Goal: Task Accomplishment & Management: Use online tool/utility

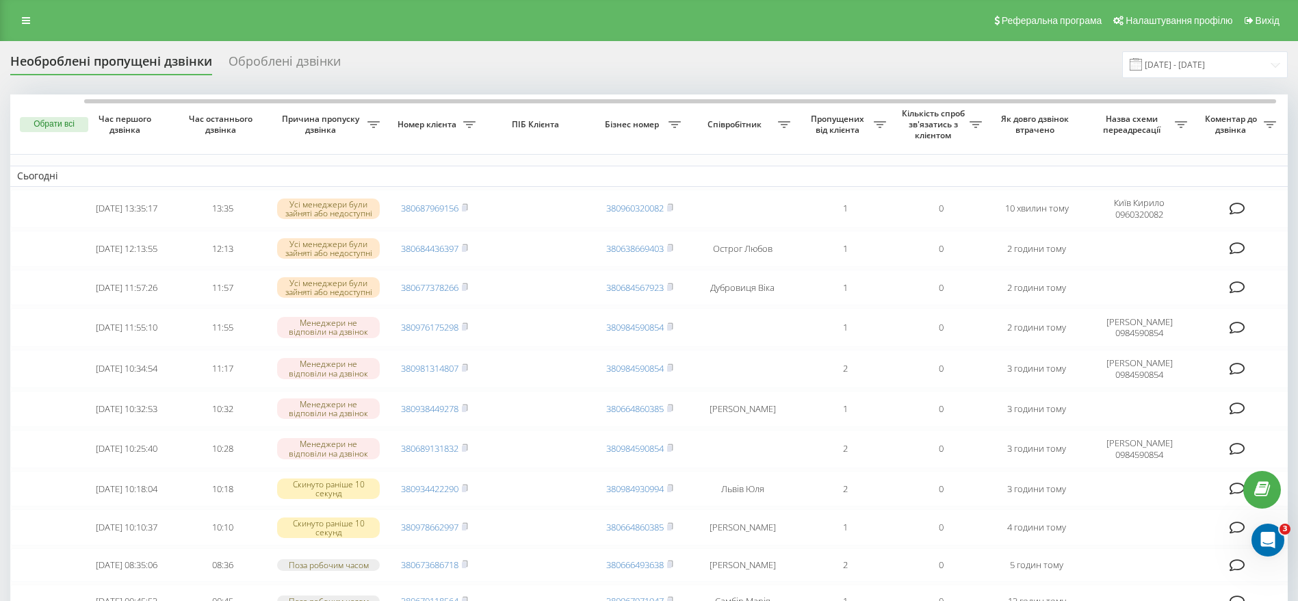
scroll to position [0, 38]
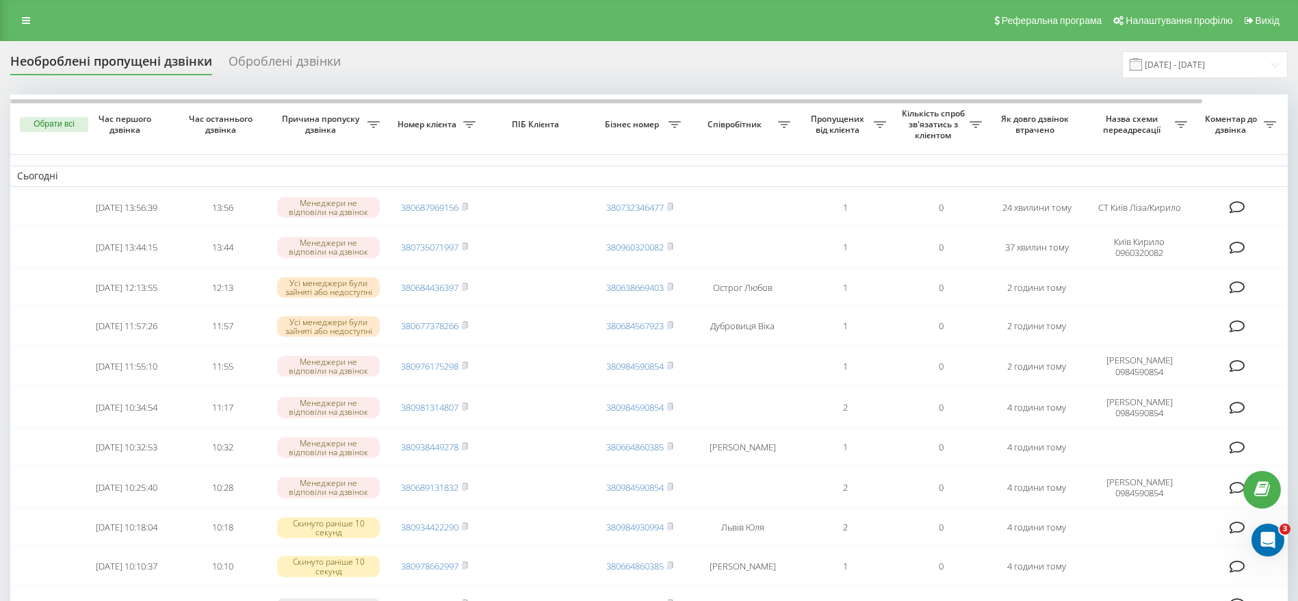
click at [16, 7] on div "Реферальна програма Налаштування профілю Вихід" at bounding box center [649, 20] width 1298 height 41
click at [25, 23] on icon at bounding box center [26, 21] width 8 height 10
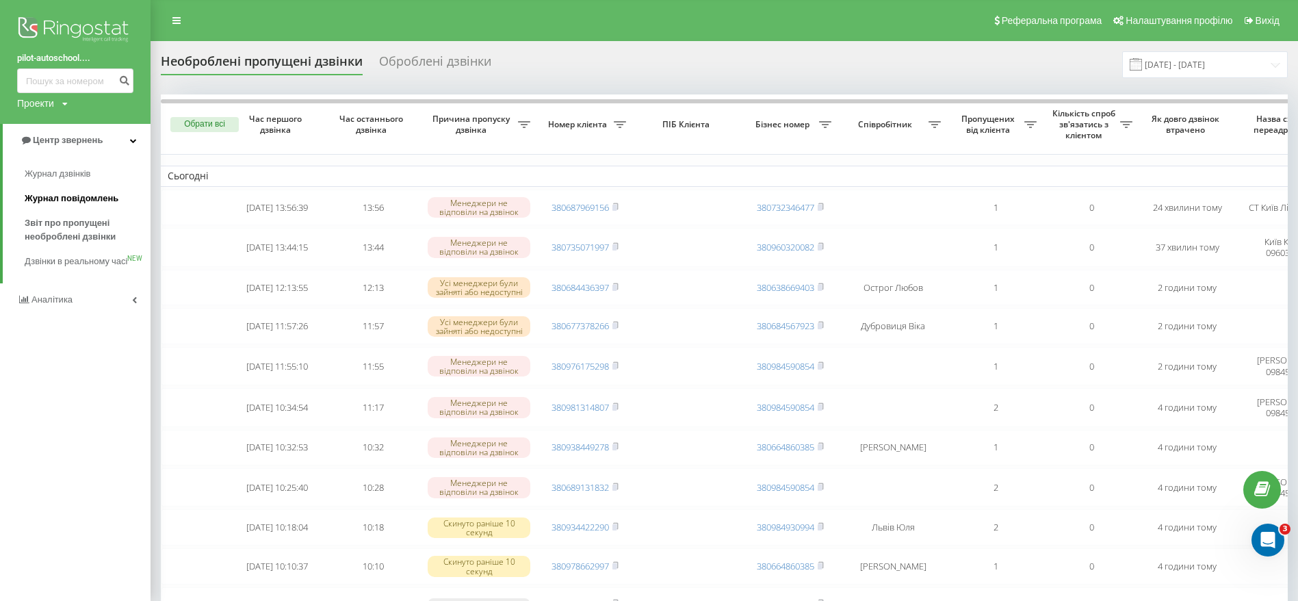
click at [103, 199] on span "Журнал повідомлень" at bounding box center [72, 199] width 94 height 14
click at [72, 172] on span "Журнал дзвінків" at bounding box center [61, 174] width 73 height 14
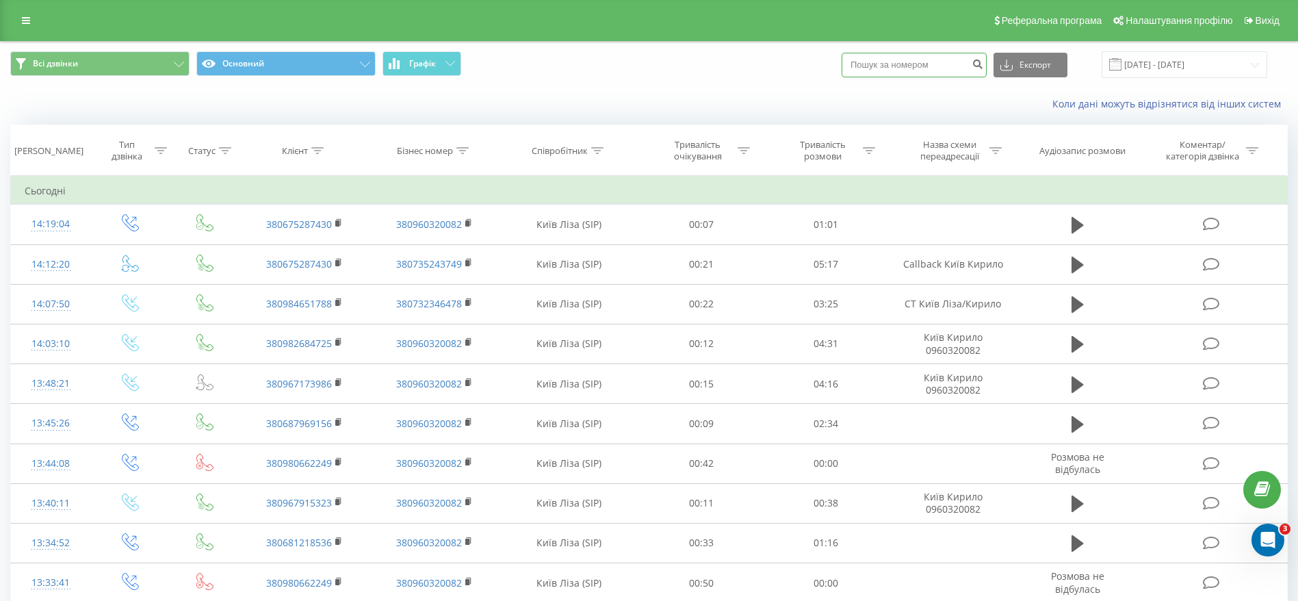
click at [910, 68] on input at bounding box center [914, 65] width 145 height 25
paste input "0681218536"
type input "0681218536"
click at [983, 63] on icon "submit" at bounding box center [978, 62] width 12 height 8
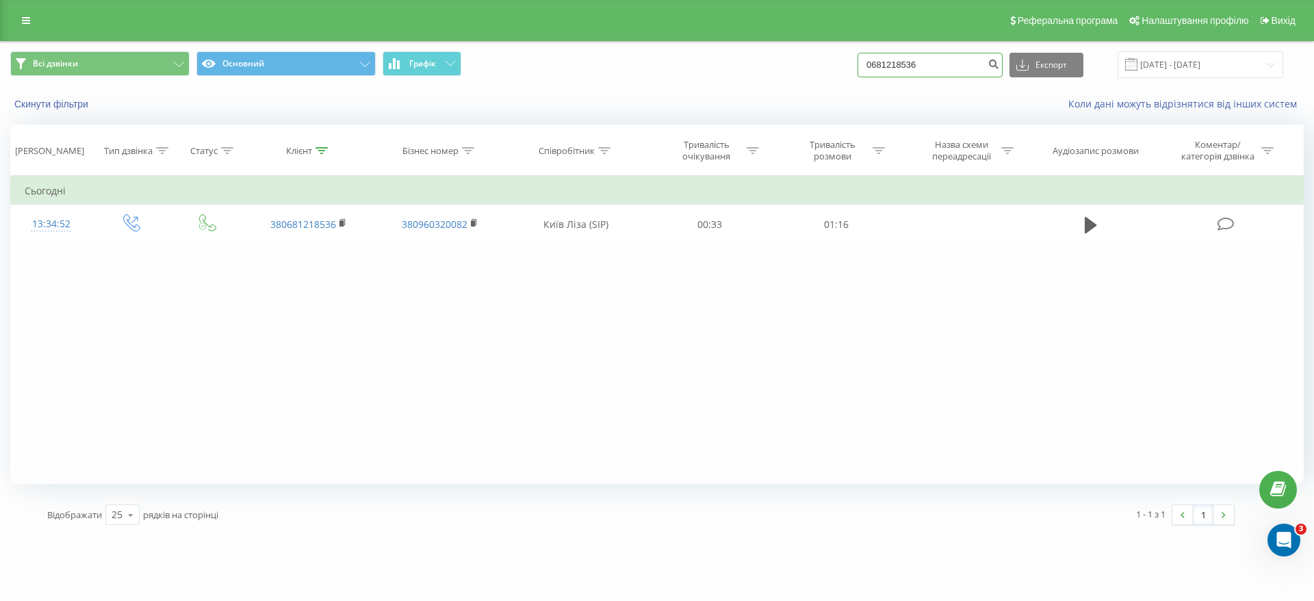
click at [940, 60] on input "0681218536" at bounding box center [929, 65] width 145 height 25
drag, startPoint x: 905, startPoint y: 65, endPoint x: 846, endPoint y: 72, distance: 59.9
click at [846, 72] on div "Всі дзвінки Основний Графік 0681218536 Експорт .csv .xls .xlsx 22.06.2025 - 22.…" at bounding box center [656, 64] width 1293 height 27
drag, startPoint x: 941, startPoint y: 60, endPoint x: 807, endPoint y: 67, distance: 135.0
click at [807, 67] on div "Всі дзвінки Основний Графік 0681218536 Експорт .csv .xls .xlsx 22.06.2025 - 22.…" at bounding box center [656, 64] width 1293 height 27
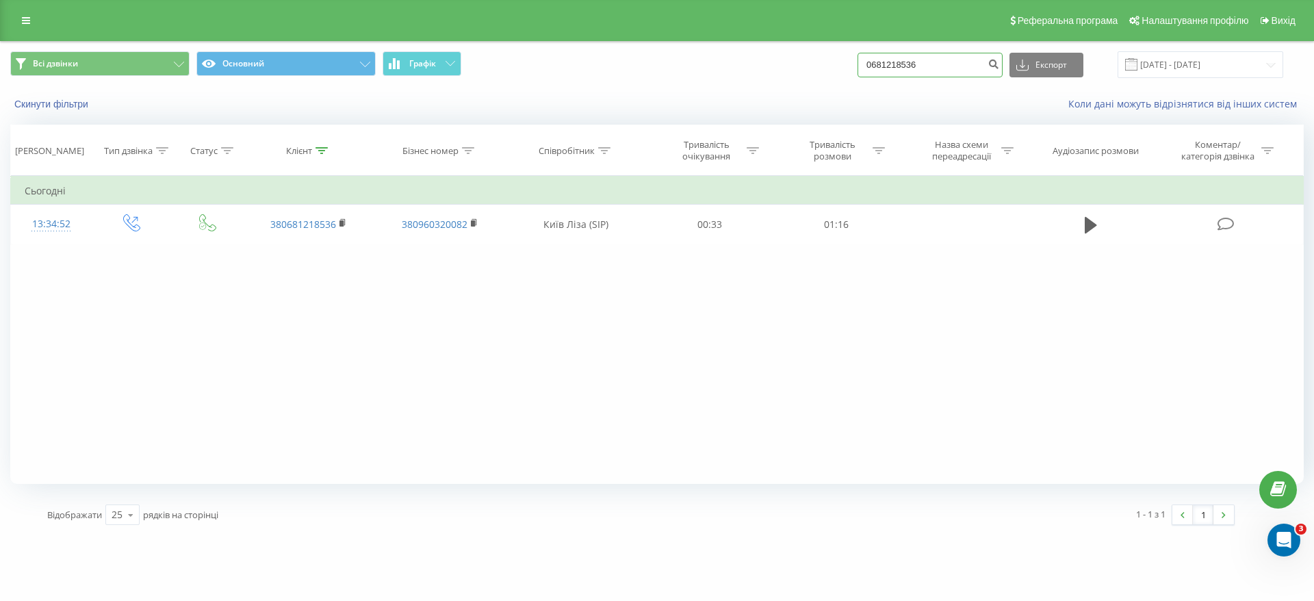
paste input "0775112378"
type input "0775112378"
click at [1002, 57] on button "submit" at bounding box center [993, 65] width 18 height 25
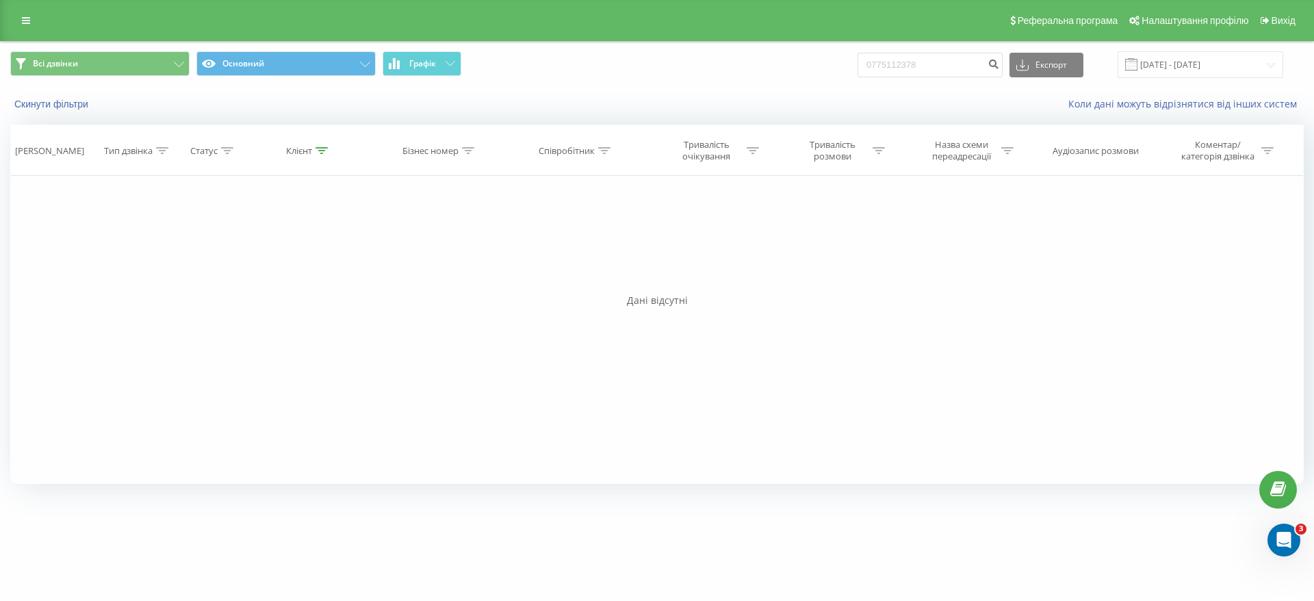
drag, startPoint x: 24, startPoint y: 12, endPoint x: 25, endPoint y: 36, distance: 23.3
click at [24, 12] on link at bounding box center [26, 20] width 25 height 19
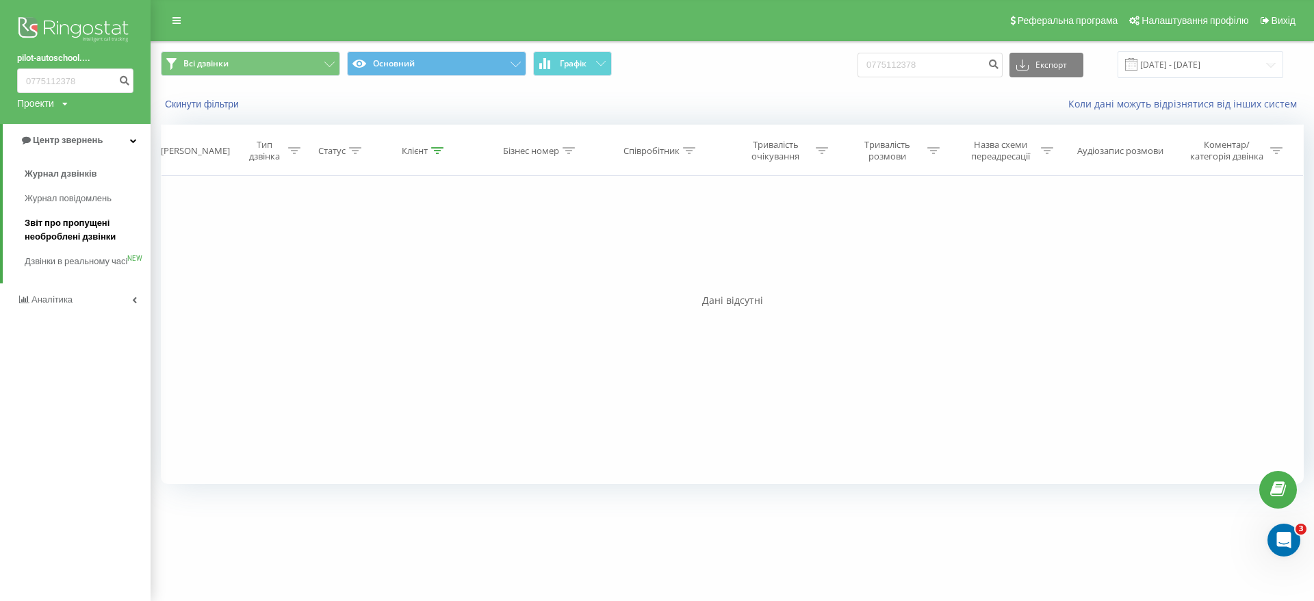
click at [82, 228] on span "Звіт про пропущені необроблені дзвінки" at bounding box center [84, 229] width 119 height 27
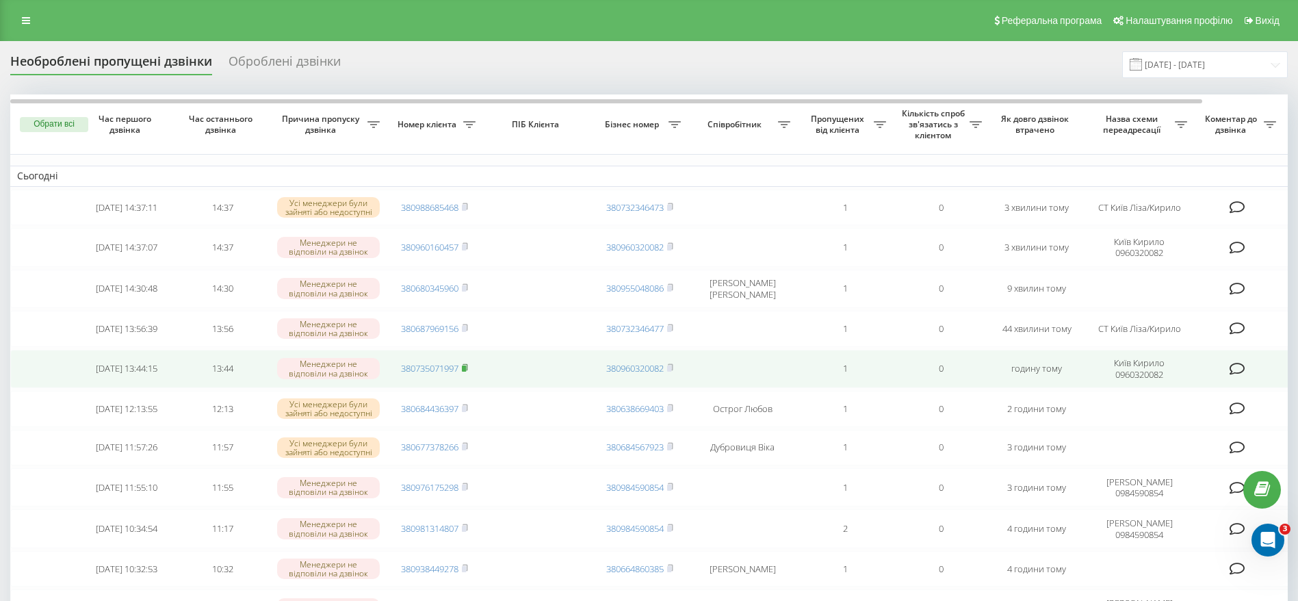
click at [467, 370] on icon at bounding box center [465, 367] width 5 height 6
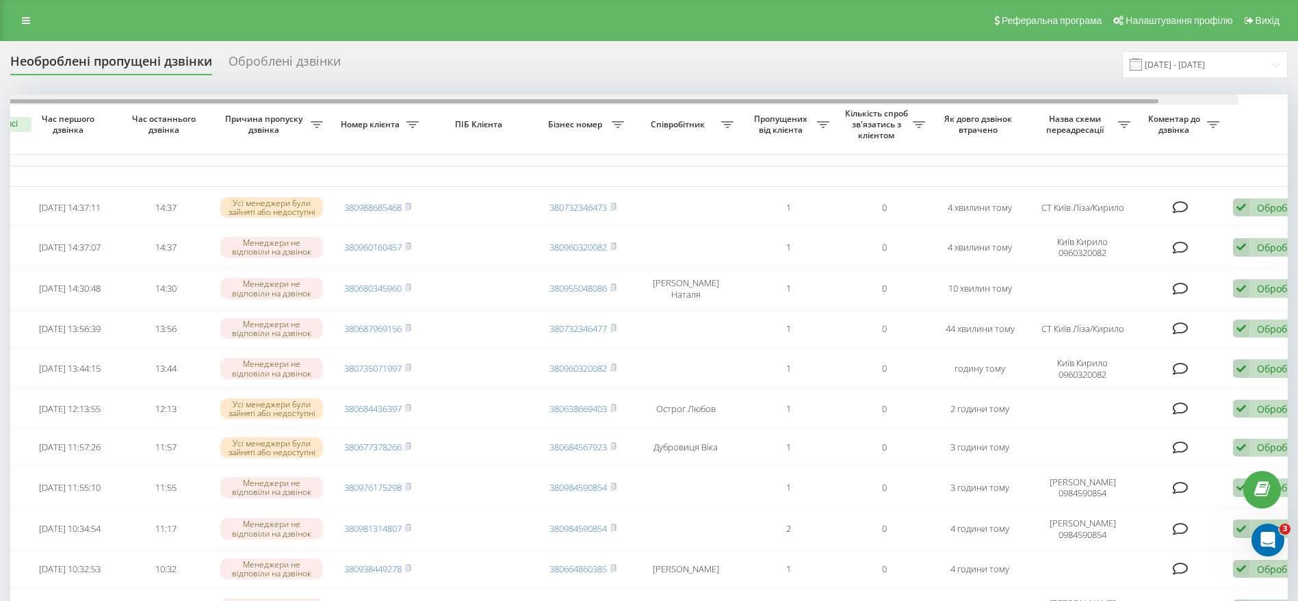
scroll to position [0, 91]
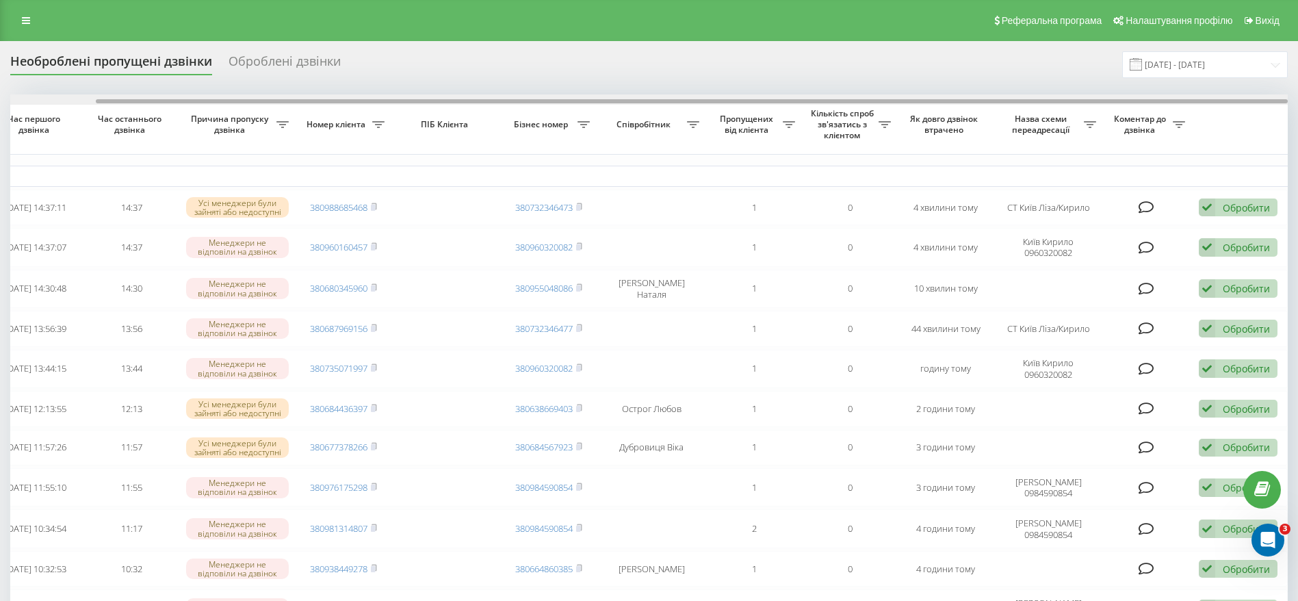
drag, startPoint x: 704, startPoint y: 100, endPoint x: 1135, endPoint y: 150, distance: 433.9
click at [1137, 100] on div at bounding box center [692, 101] width 1192 height 4
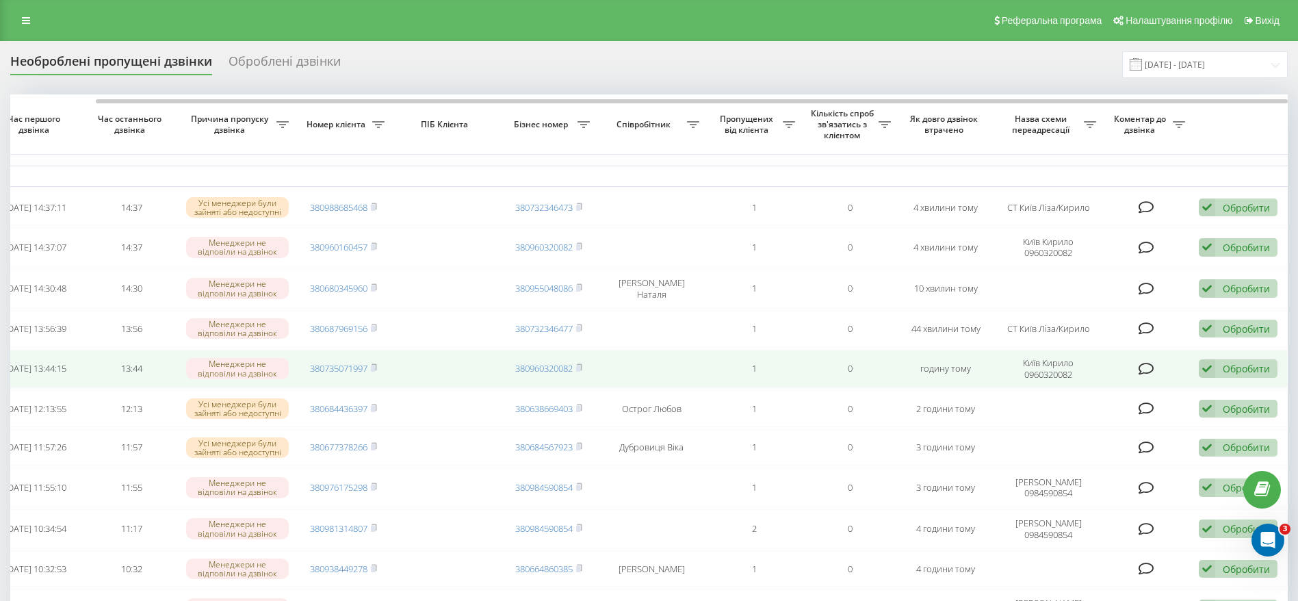
click at [1242, 367] on div "Обробити" at bounding box center [1246, 368] width 47 height 13
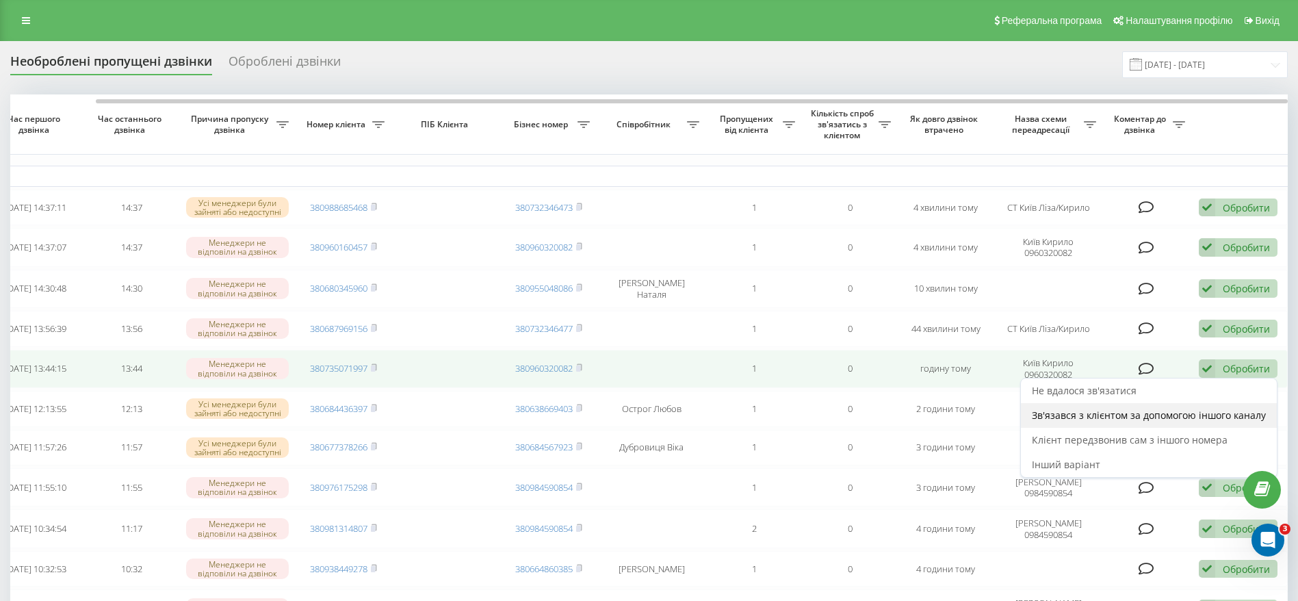
click at [1132, 421] on span "Зв'язався з клієнтом за допомогою іншого каналу" at bounding box center [1149, 414] width 234 height 13
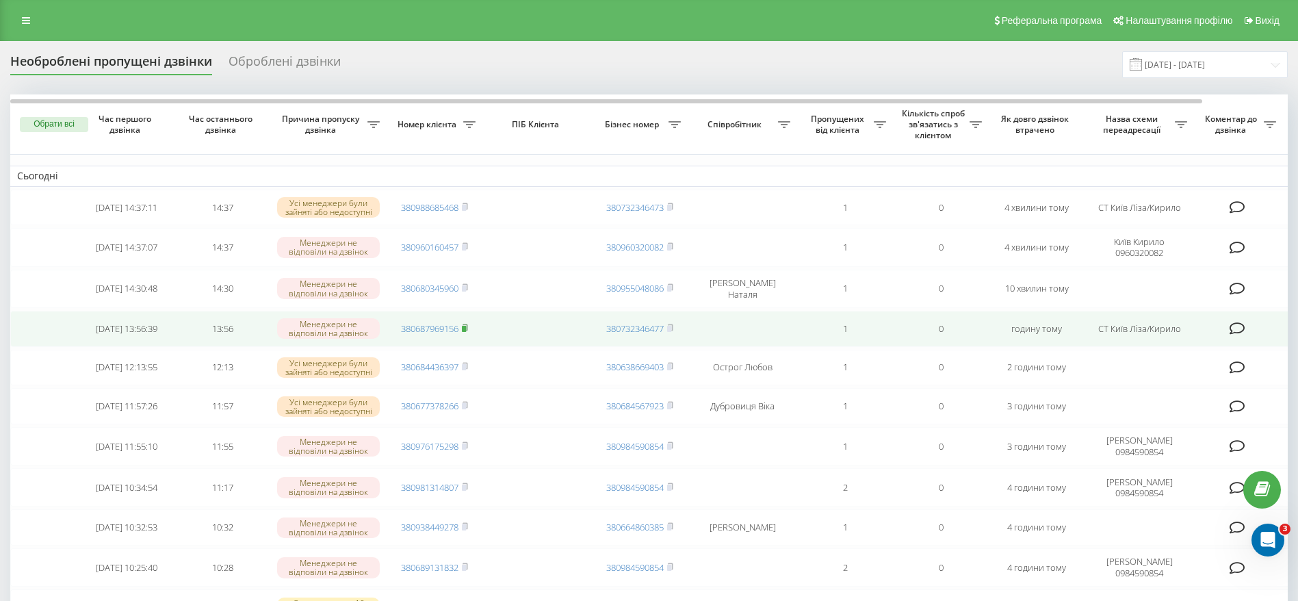
click at [465, 326] on icon at bounding box center [465, 328] width 6 height 8
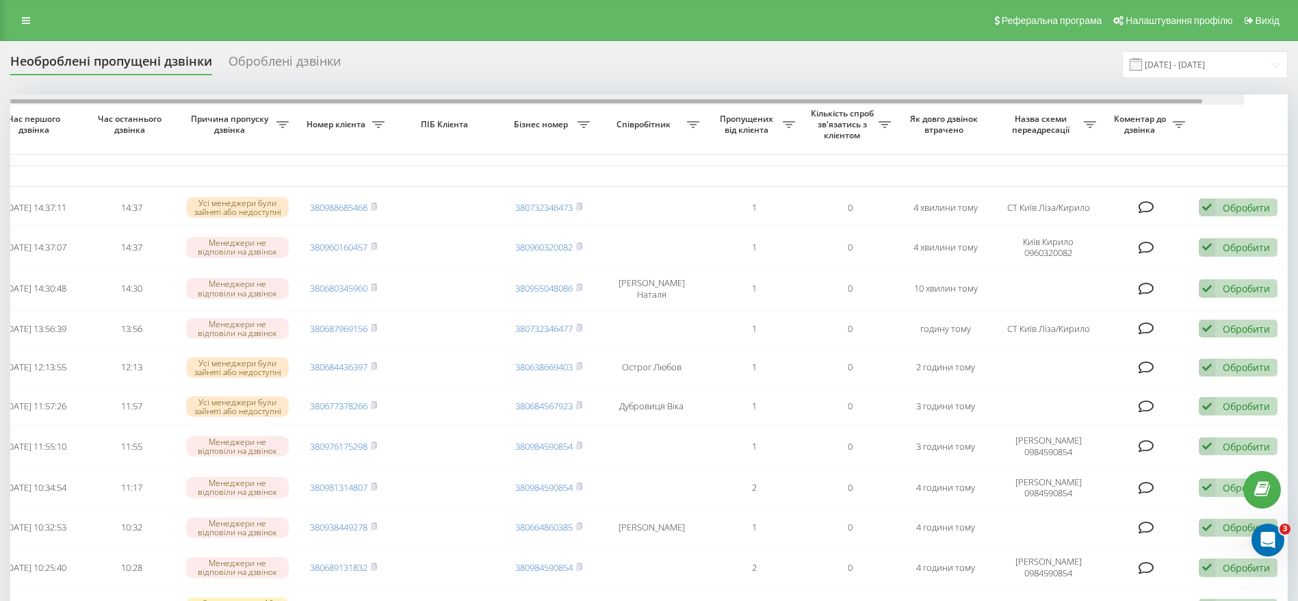
drag, startPoint x: 1149, startPoint y: 102, endPoint x: 1274, endPoint y: 109, distance: 124.8
click at [1244, 96] on div at bounding box center [604, 99] width 1277 height 10
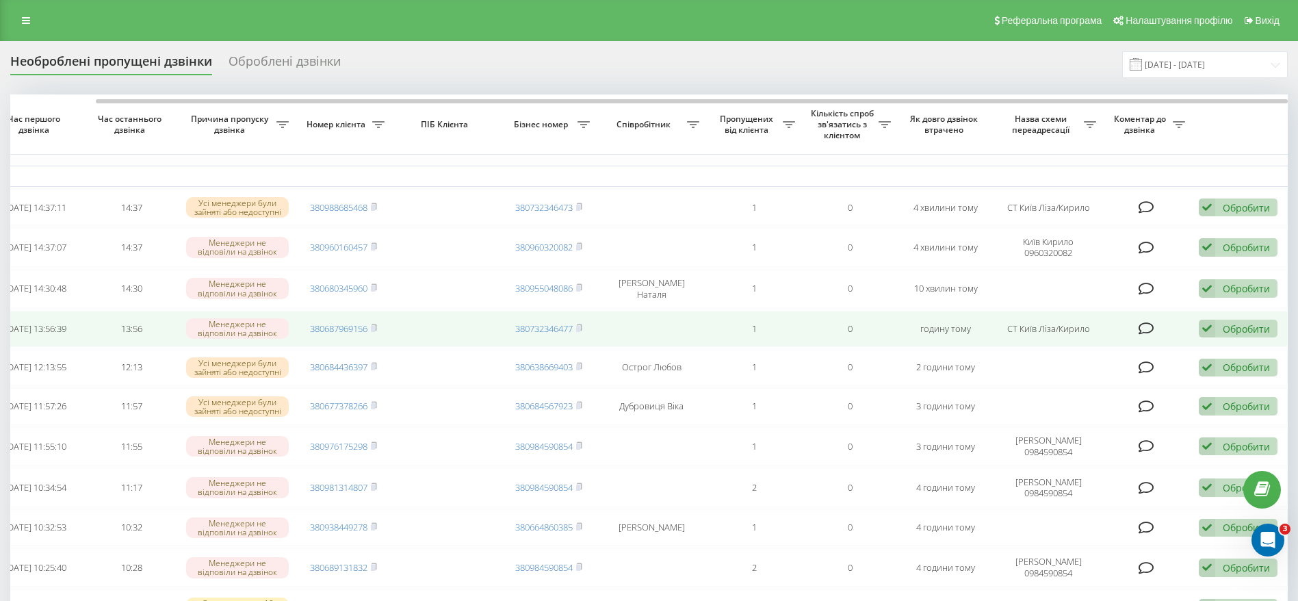
click at [1256, 331] on div "Обробити" at bounding box center [1246, 328] width 47 height 13
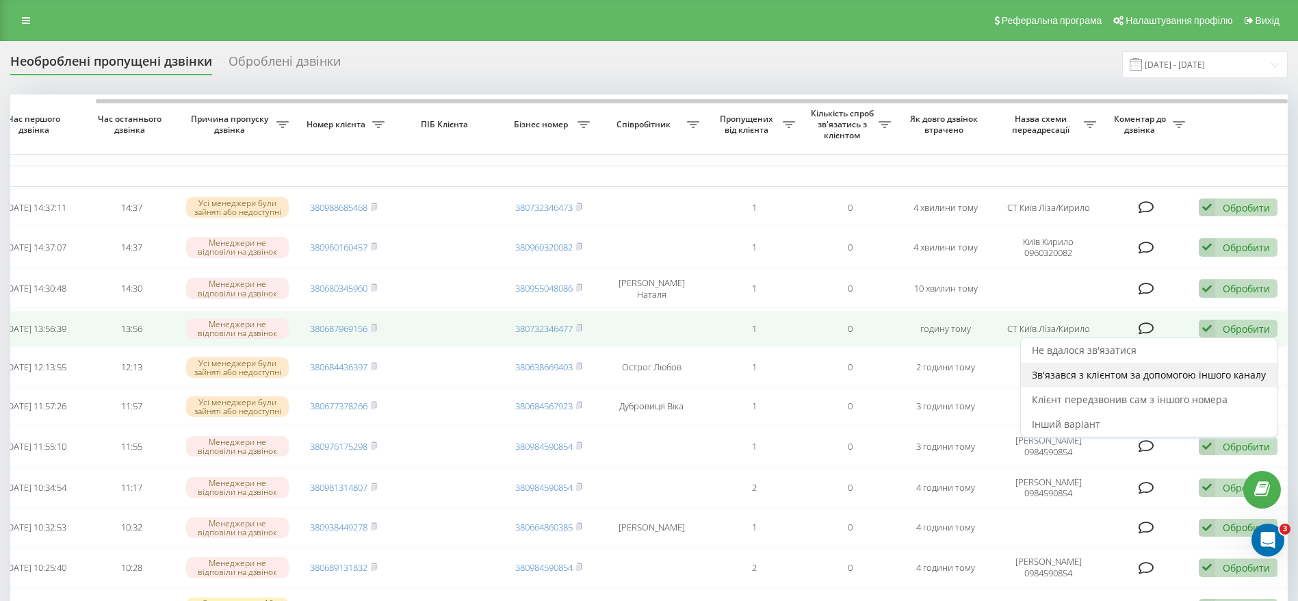
click at [1139, 380] on span "Зв'язався з клієнтом за допомогою іншого каналу" at bounding box center [1149, 374] width 234 height 13
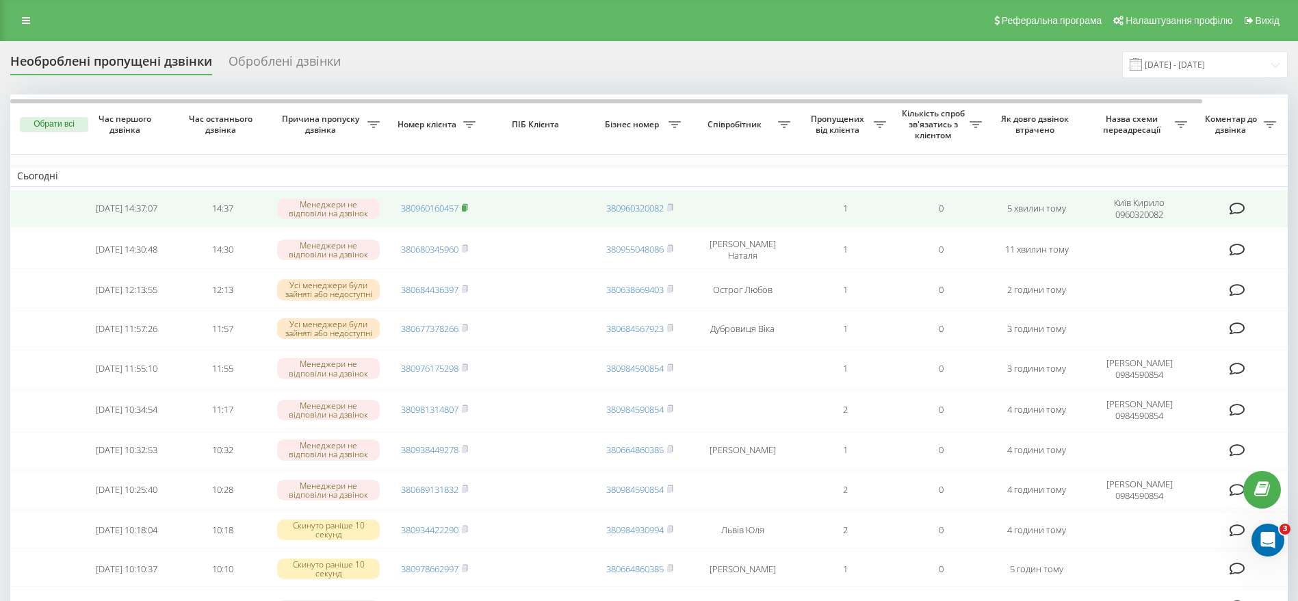
click at [463, 207] on span "380960160457" at bounding box center [434, 208] width 67 height 12
click at [468, 205] on icon at bounding box center [465, 207] width 6 height 8
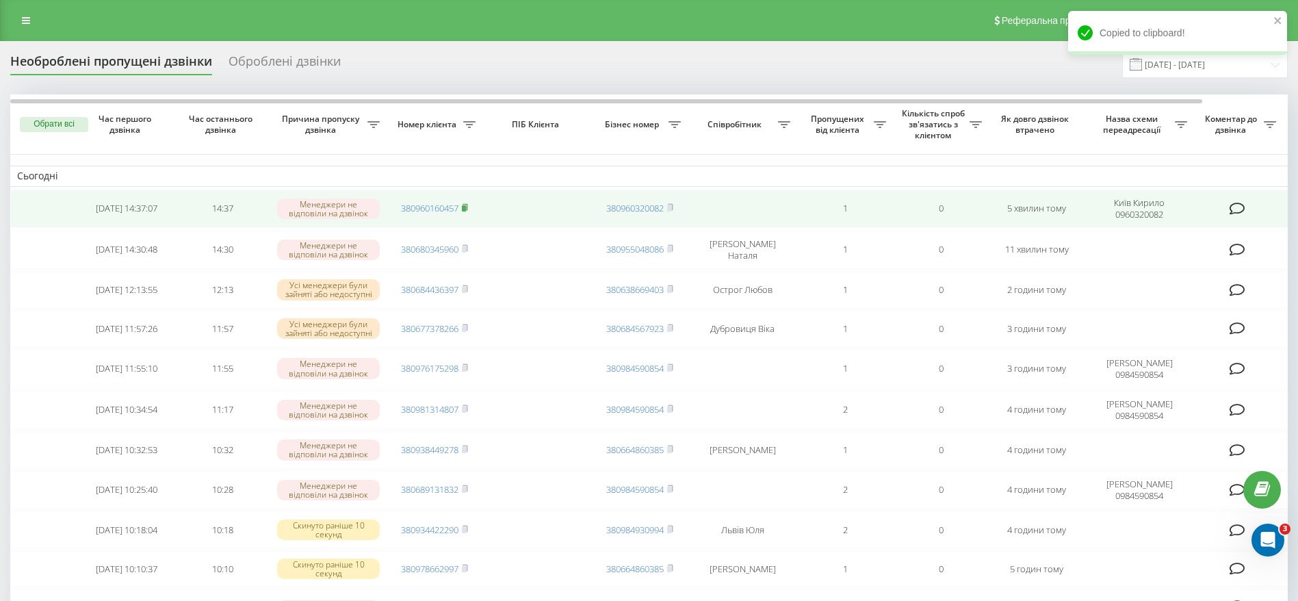
click at [467, 202] on span at bounding box center [465, 208] width 6 height 12
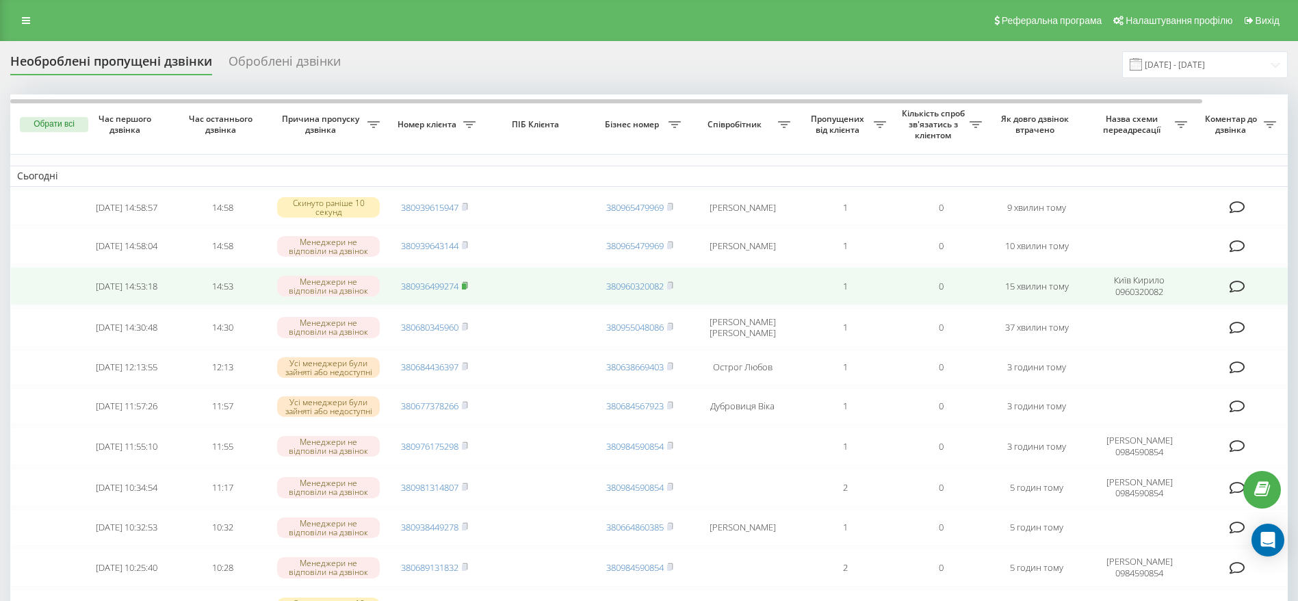
click at [468, 287] on icon at bounding box center [465, 285] width 6 height 8
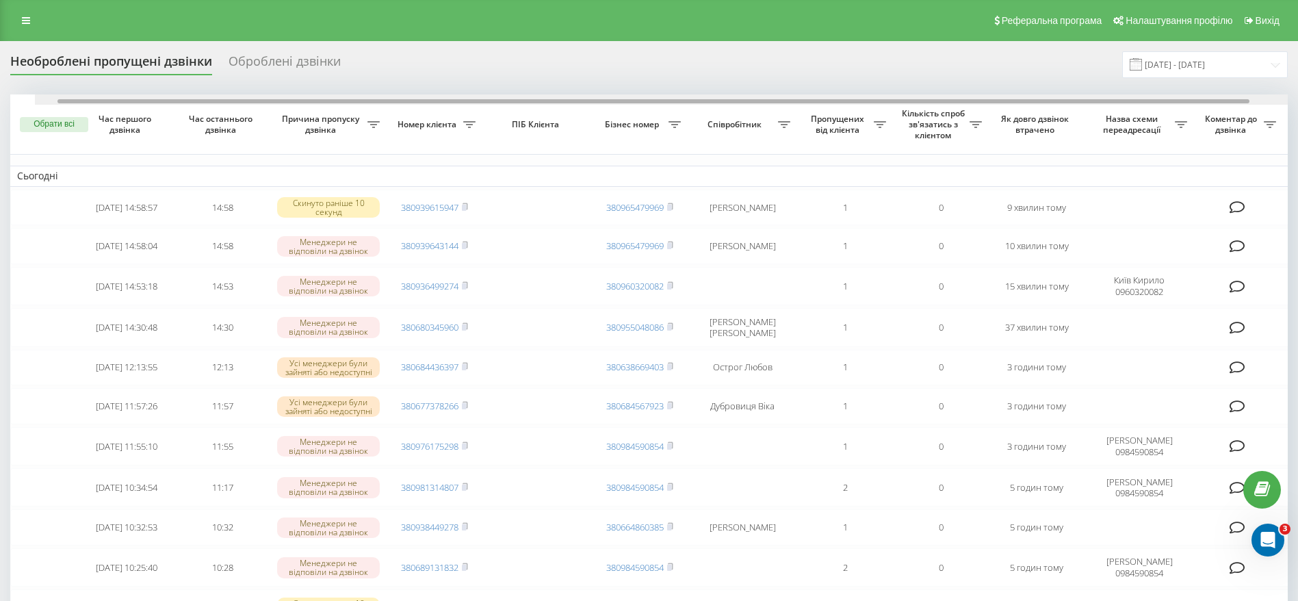
scroll to position [0, 91]
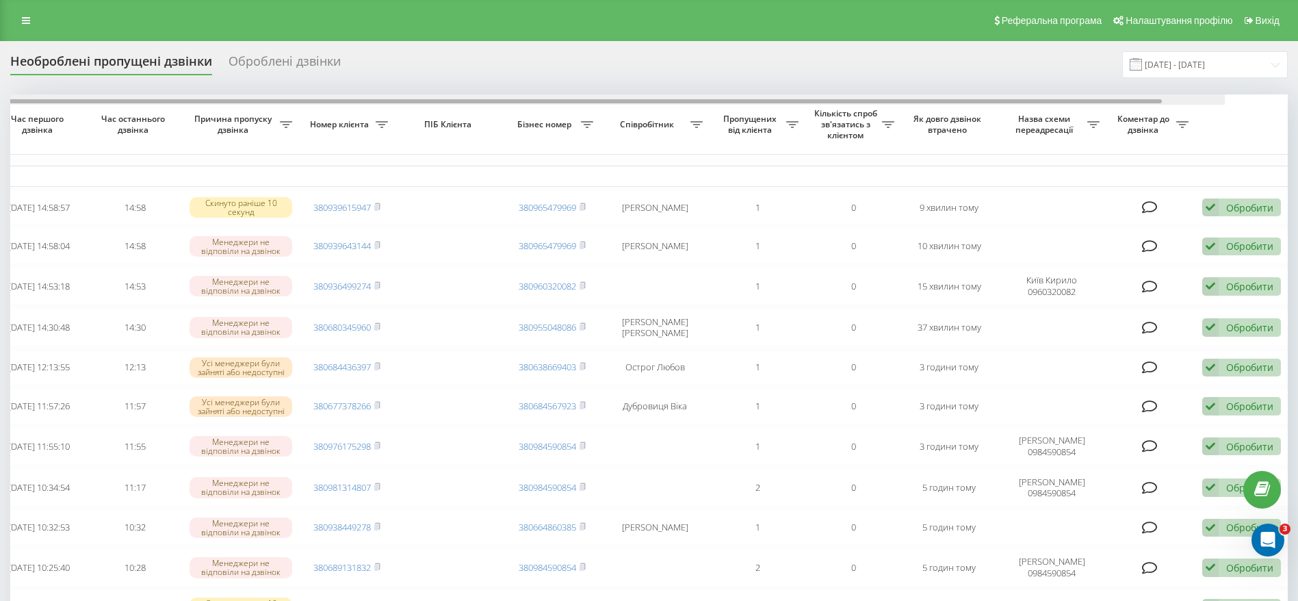
drag, startPoint x: 1104, startPoint y: 100, endPoint x: 1251, endPoint y: 112, distance: 147.6
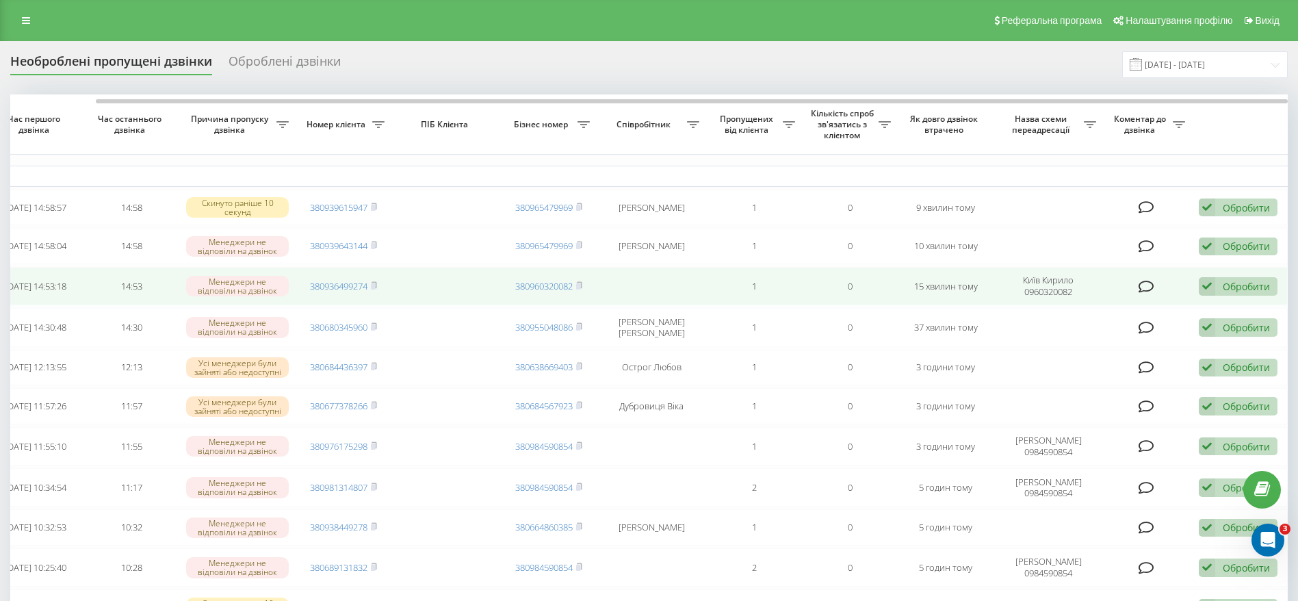
click at [1241, 291] on div "Обробити" at bounding box center [1246, 286] width 47 height 13
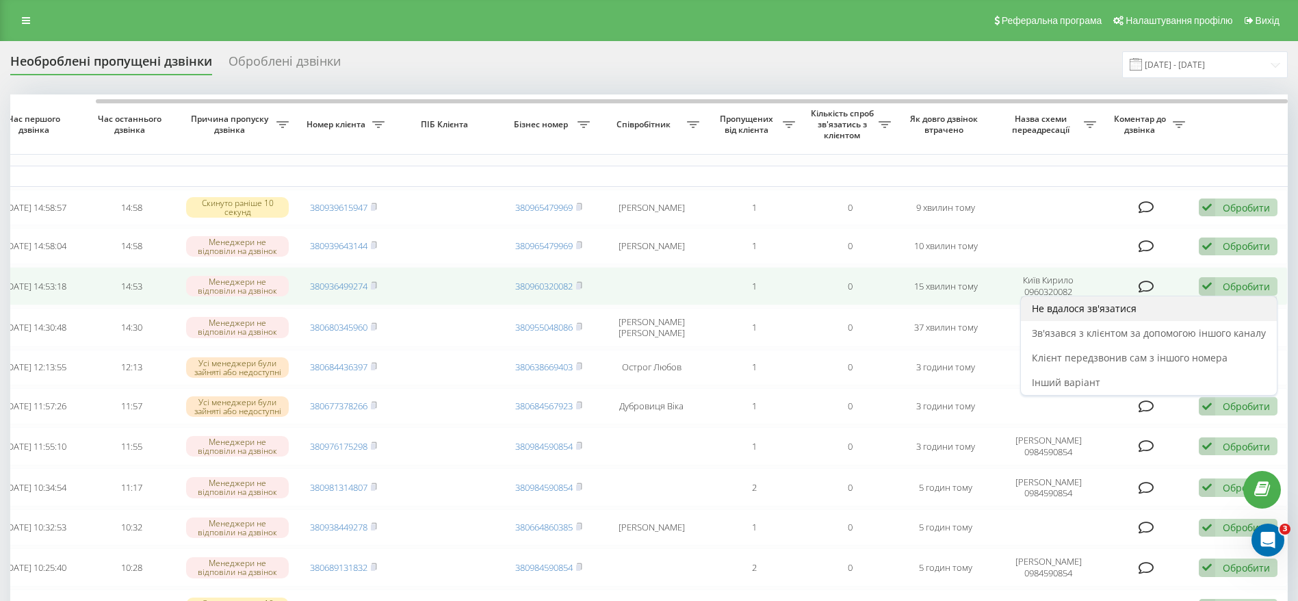
click at [1121, 315] on span "Не вдалося зв'язатися" at bounding box center [1084, 308] width 105 height 13
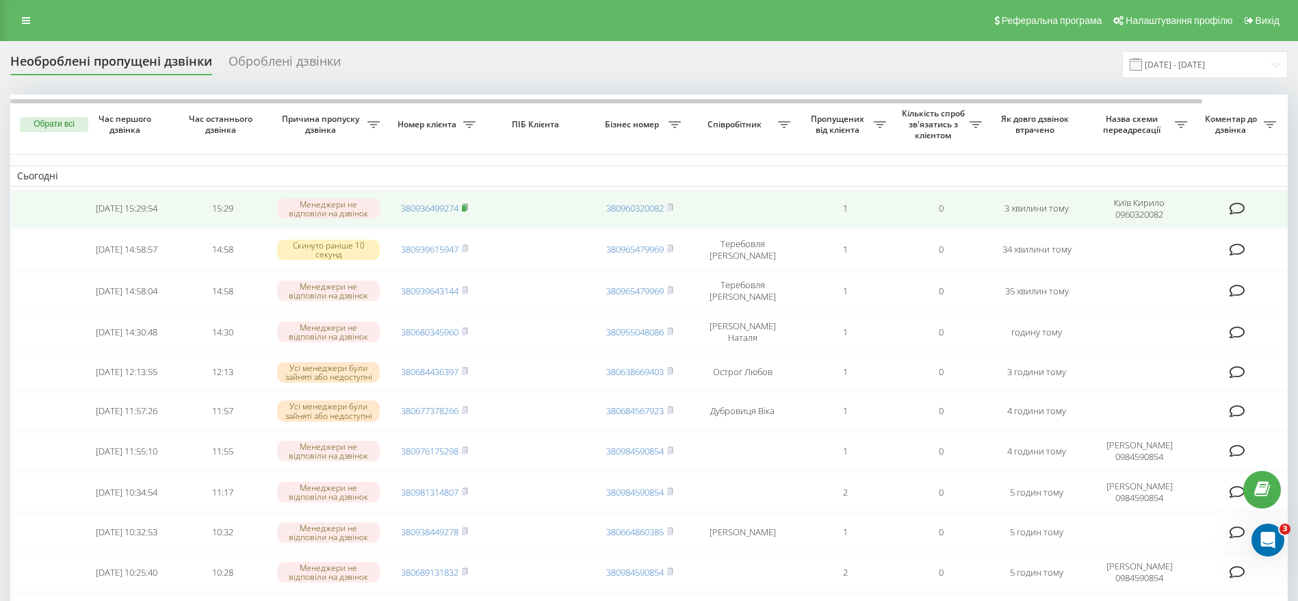
click at [466, 206] on rect at bounding box center [464, 208] width 4 height 6
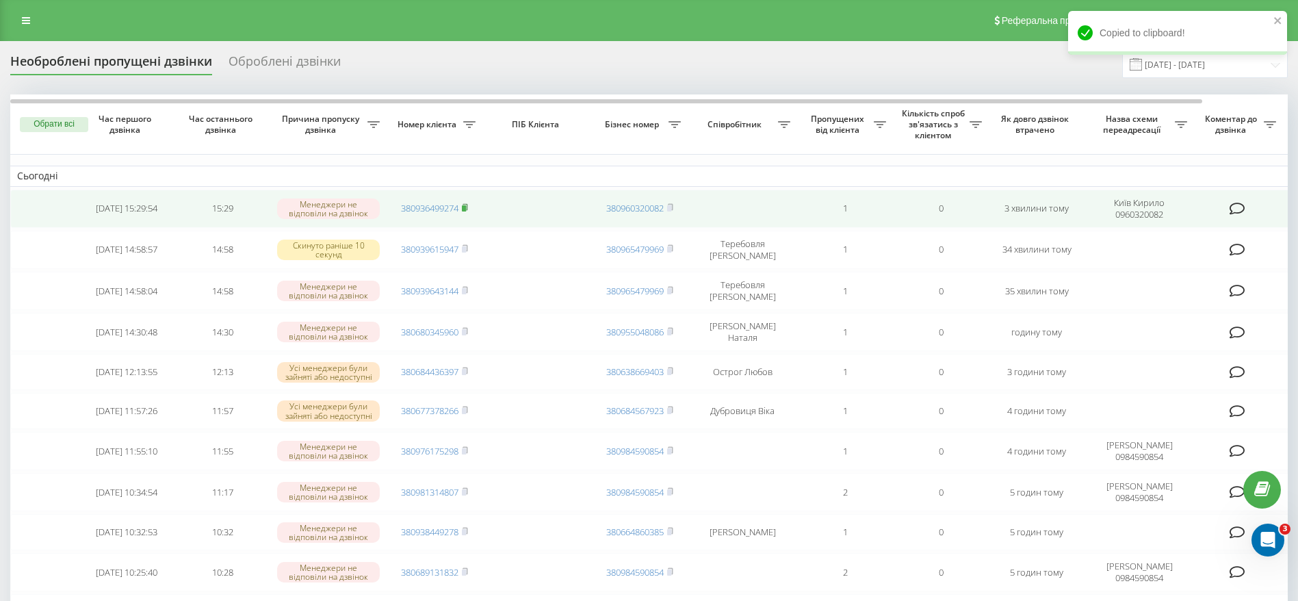
click at [468, 208] on icon at bounding box center [465, 207] width 6 height 8
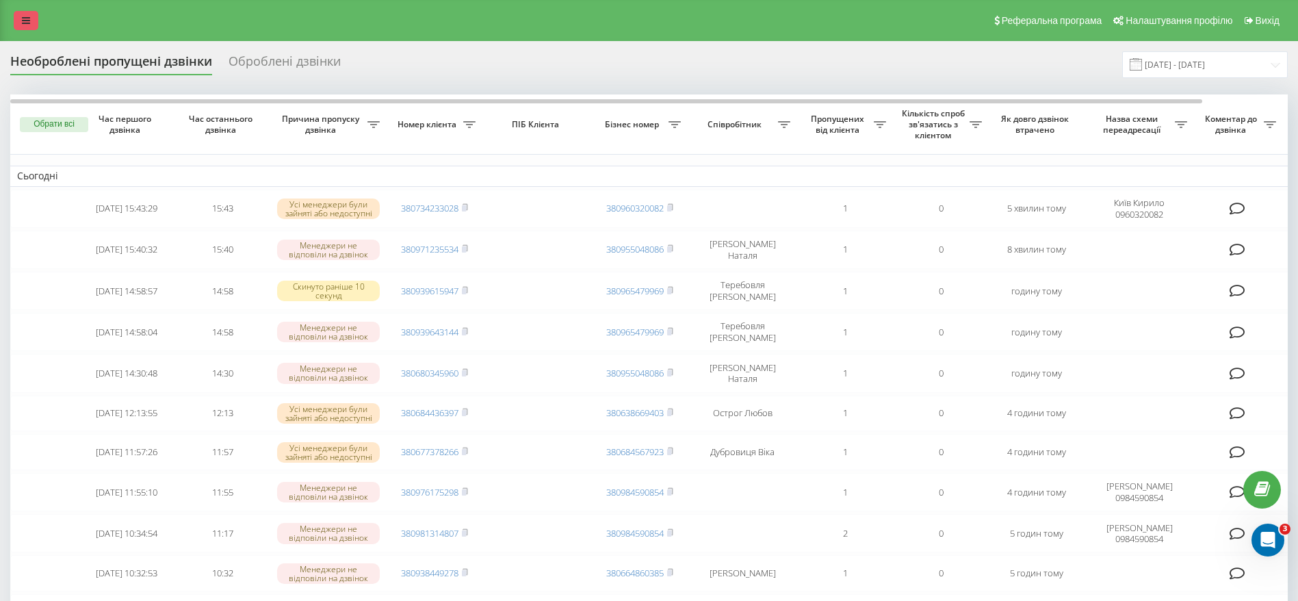
click at [24, 12] on link at bounding box center [26, 20] width 25 height 19
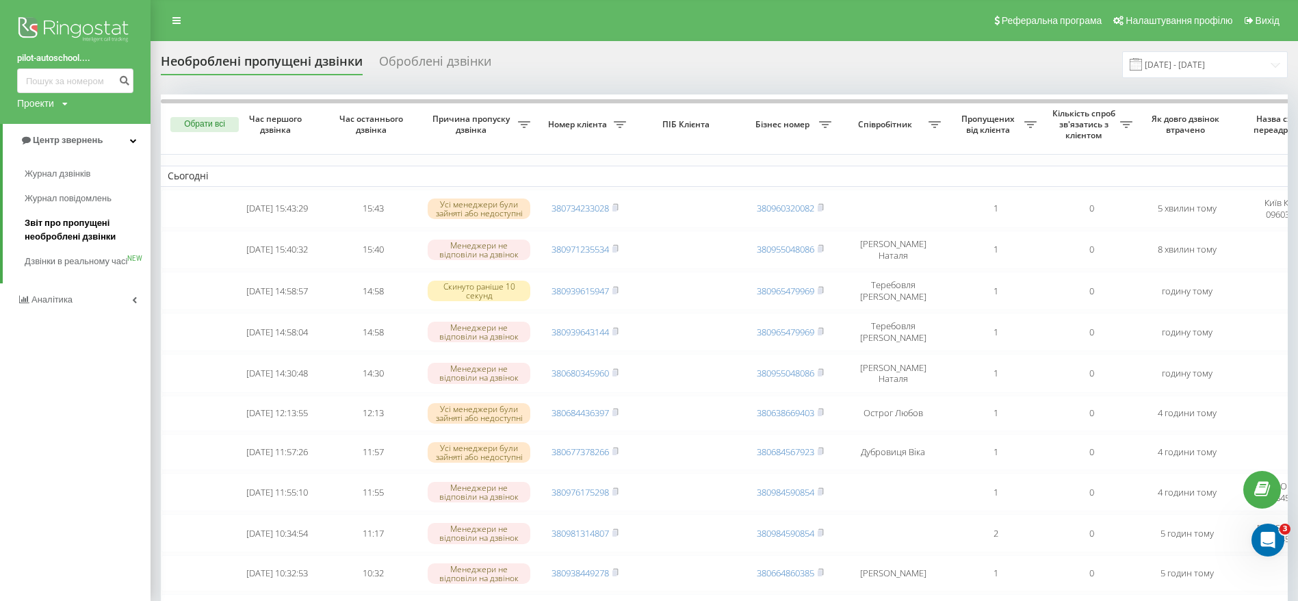
click at [91, 226] on span "Звіт про пропущені необроблені дзвінки" at bounding box center [84, 229] width 119 height 27
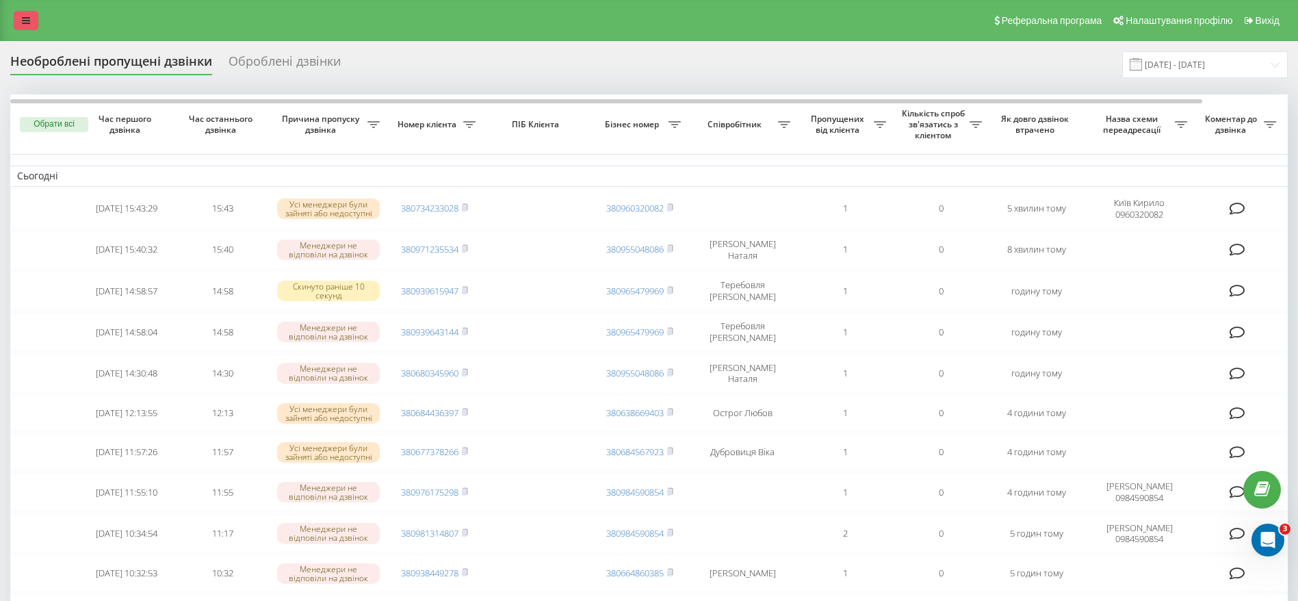
click at [22, 23] on icon at bounding box center [26, 21] width 8 height 10
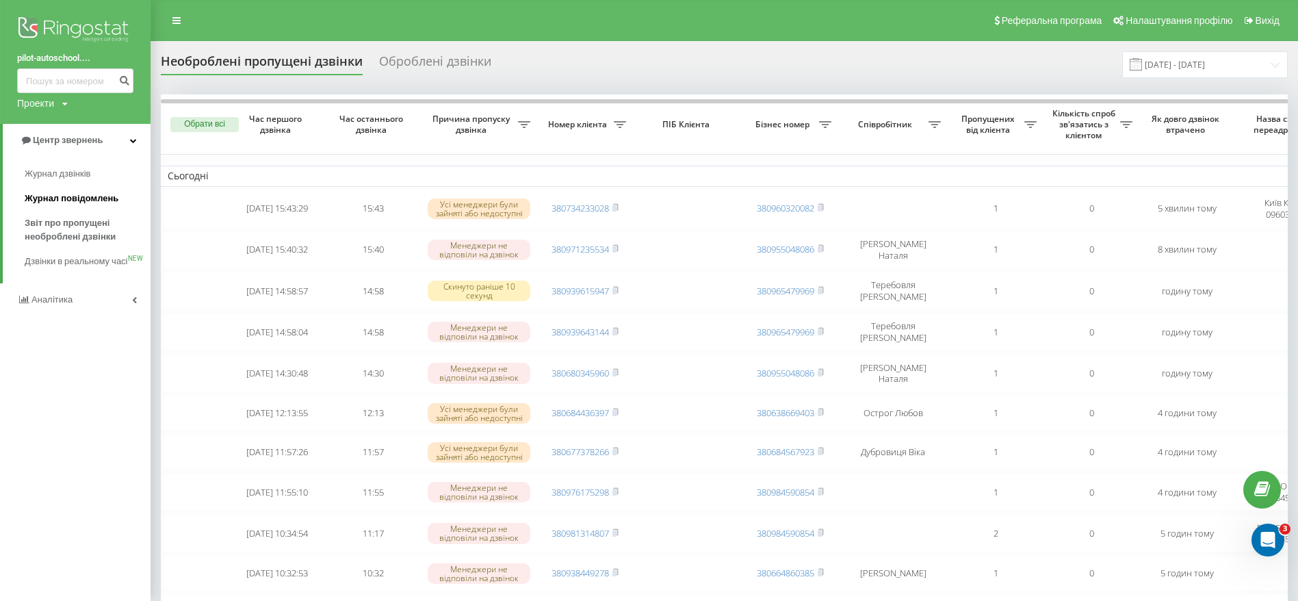
click at [94, 199] on span "Журнал повідомлень" at bounding box center [72, 199] width 94 height 14
click at [69, 174] on span "Журнал дзвінків" at bounding box center [61, 174] width 73 height 14
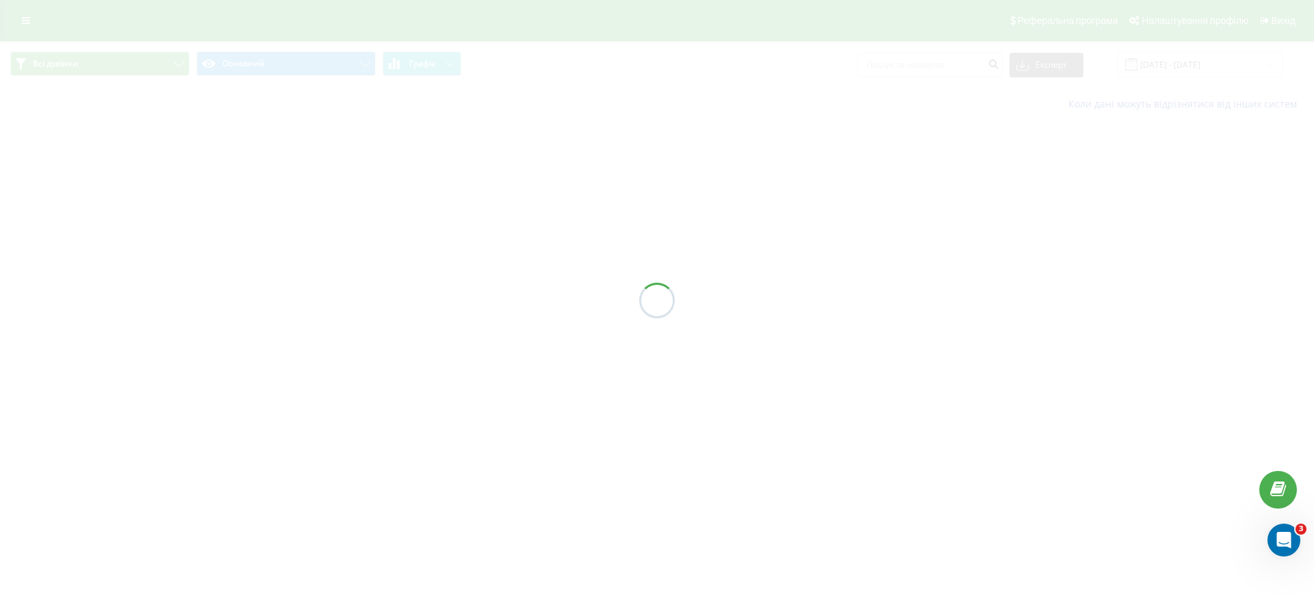
click at [920, 68] on div at bounding box center [657, 300] width 1314 height 601
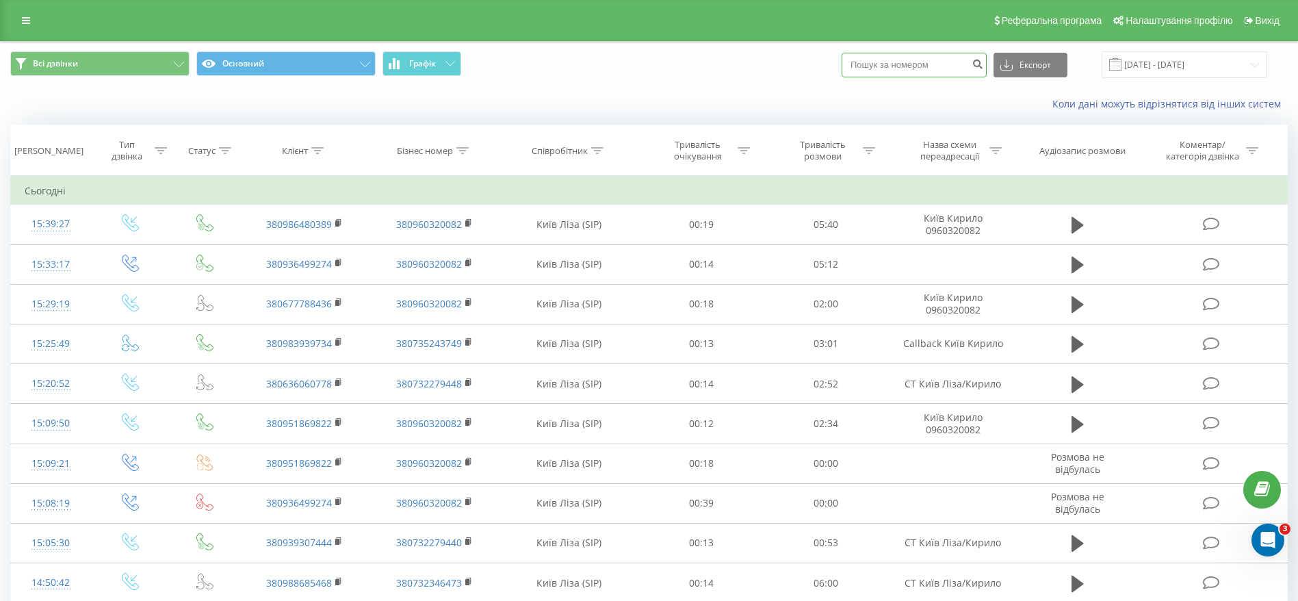
click at [920, 64] on input at bounding box center [914, 65] width 145 height 25
paste input "0936499274"
type input "0936499274"
click at [987, 68] on button "submit" at bounding box center [977, 65] width 18 height 25
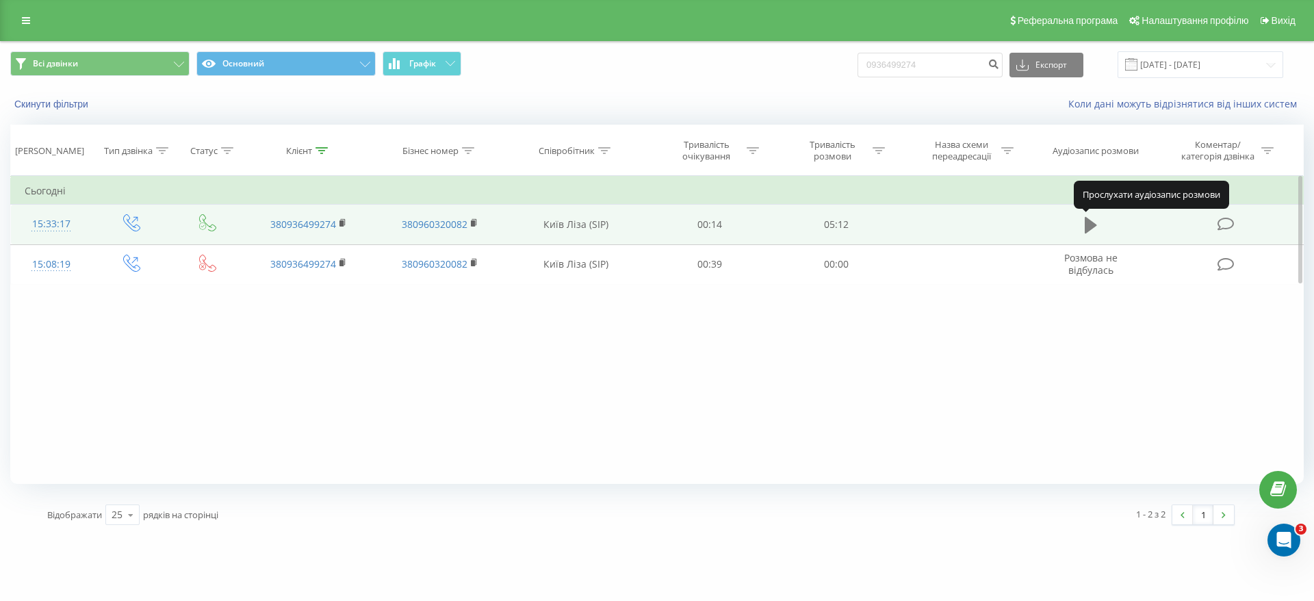
click at [1090, 224] on icon at bounding box center [1090, 225] width 12 height 16
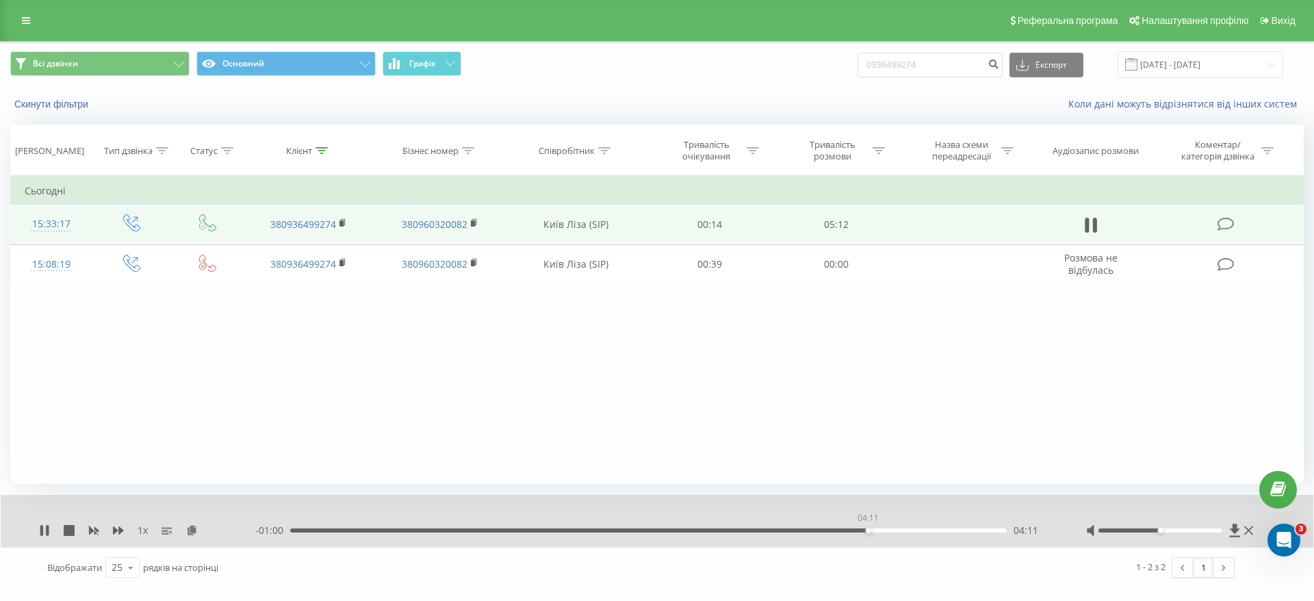
click at [868, 530] on div "04:11" at bounding box center [648, 530] width 716 height 4
click at [839, 530] on div "04:18" at bounding box center [648, 530] width 716 height 4
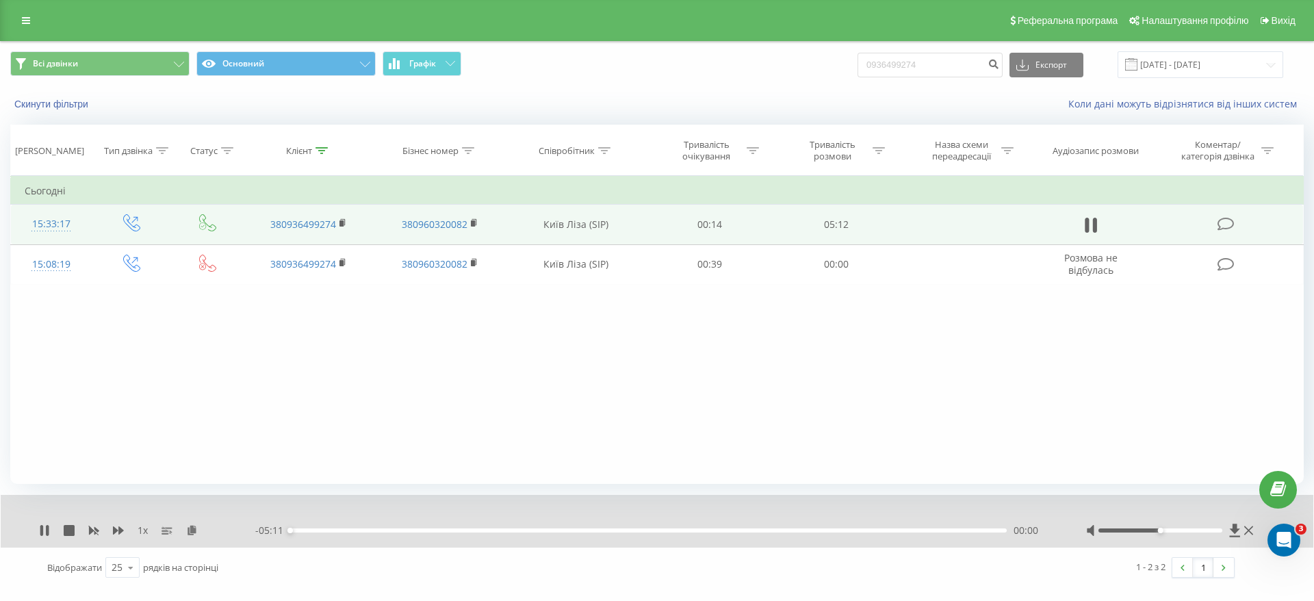
click at [823, 529] on div "00:00" at bounding box center [648, 530] width 716 height 4
click at [822, 532] on div "- 05:11 00:00 00:00" at bounding box center [653, 530] width 796 height 14
click at [822, 532] on div "00:00" at bounding box center [648, 530] width 716 height 4
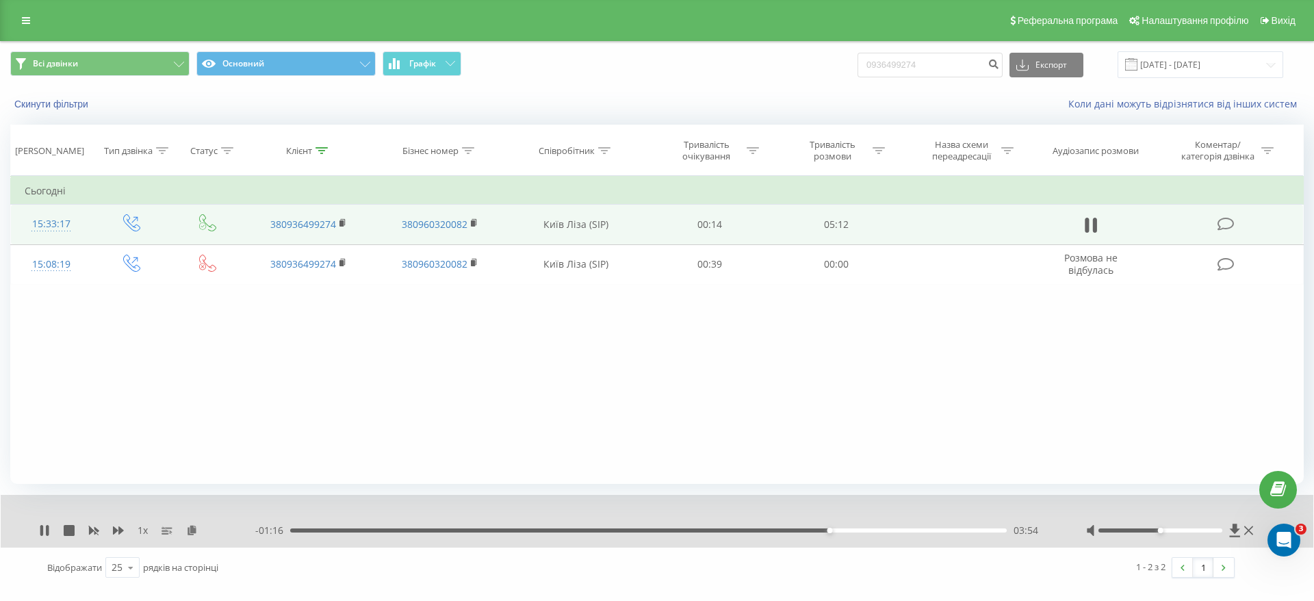
click at [796, 530] on div "03:54" at bounding box center [648, 530] width 716 height 4
click at [770, 530] on div "03:42" at bounding box center [648, 530] width 716 height 4
click at [747, 530] on div "03:18" at bounding box center [648, 530] width 716 height 4
click at [42, 528] on icon at bounding box center [41, 530] width 3 height 11
click at [40, 530] on icon at bounding box center [44, 530] width 11 height 11
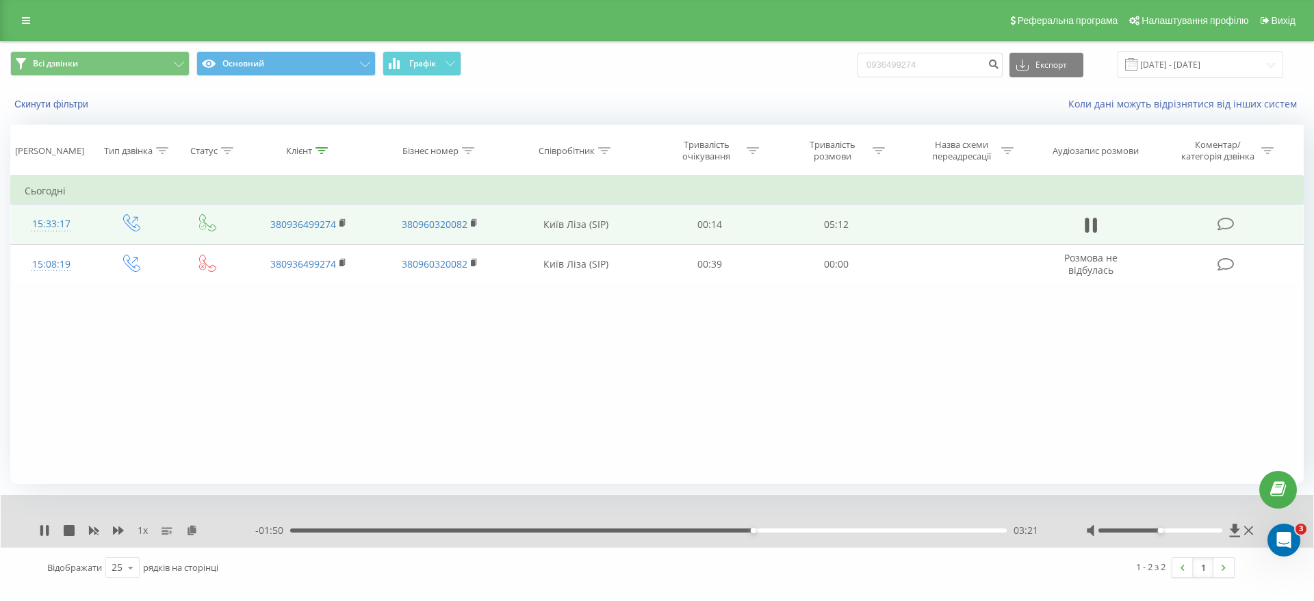
click at [723, 536] on div "- 01:50 03:21 03:21" at bounding box center [653, 530] width 796 height 14
click at [712, 532] on div "- 01:49 03:21 03:21" at bounding box center [653, 530] width 796 height 14
click at [712, 532] on div "- 01:49 03:22 03:22" at bounding box center [653, 530] width 796 height 14
drag, startPoint x: 25, startPoint y: 531, endPoint x: 36, endPoint y: 531, distance: 11.6
click at [30, 531] on div "1 x - 01:47 03:23 03:23" at bounding box center [657, 521] width 1312 height 53
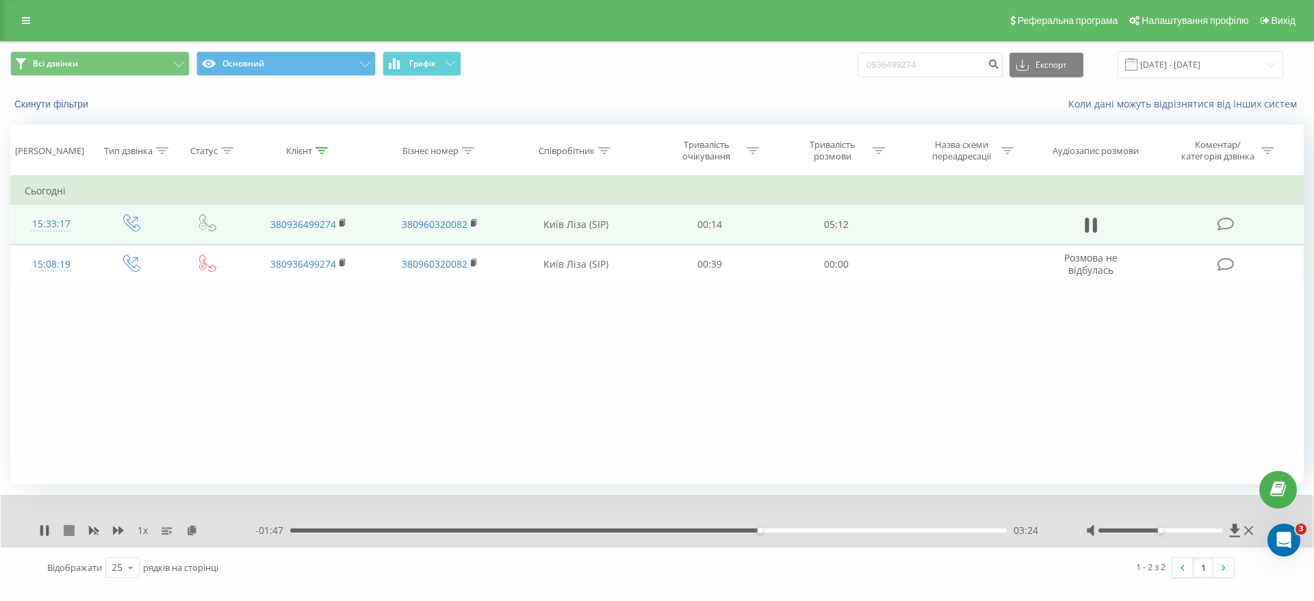
drag, startPoint x: 47, startPoint y: 530, endPoint x: 71, endPoint y: 532, distance: 24.0
click at [48, 530] on icon at bounding box center [47, 530] width 3 height 11
click at [12, 15] on div "Реферальна програма Налаштування профілю Вихід" at bounding box center [657, 20] width 1314 height 41
click at [12, 11] on div "Реферальна програма Налаштування профілю Вихід" at bounding box center [657, 20] width 1314 height 41
click at [18, 14] on link at bounding box center [26, 20] width 25 height 19
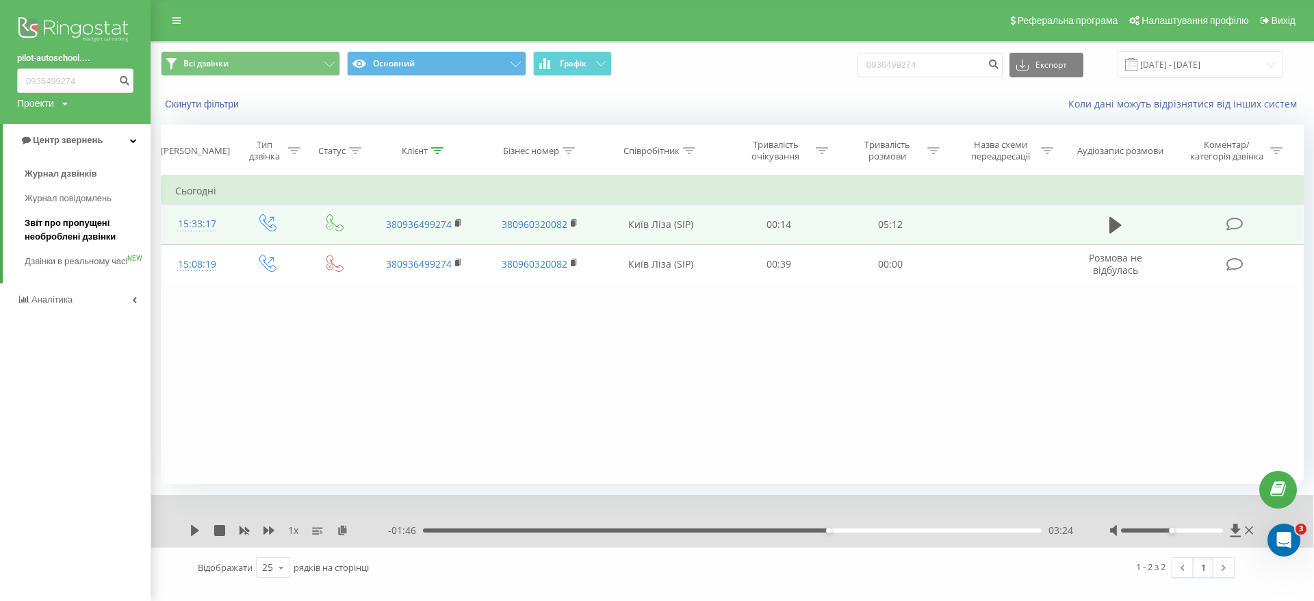
click at [84, 222] on span "Звіт про пропущені необроблені дзвінки" at bounding box center [84, 229] width 119 height 27
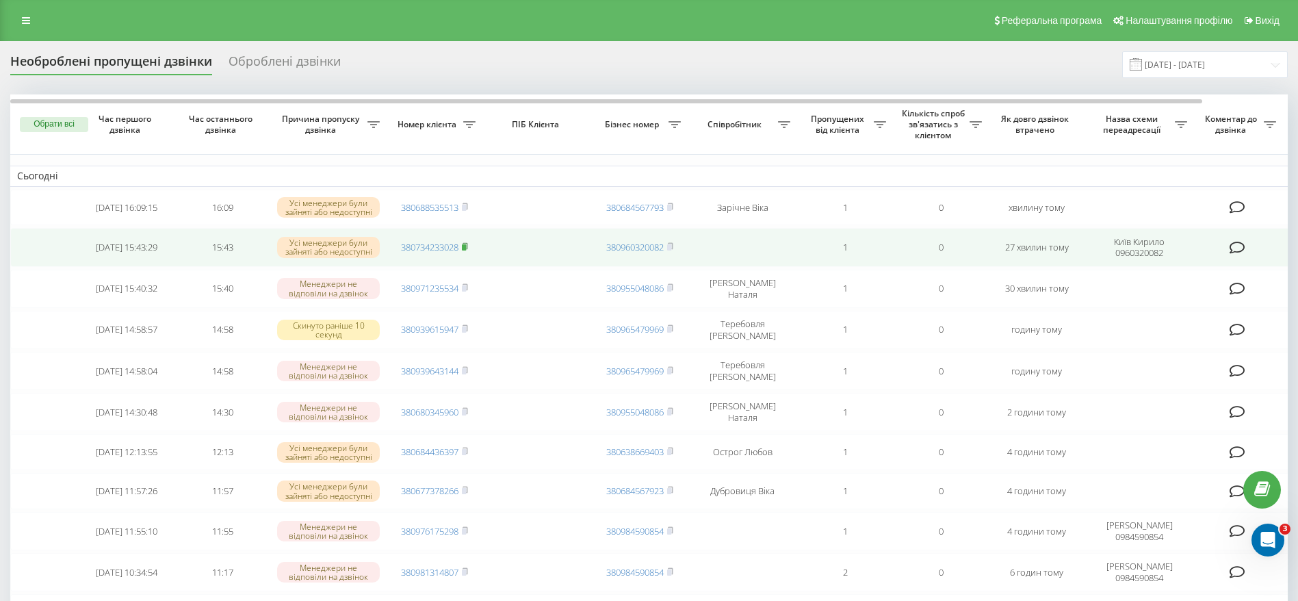
click at [467, 246] on icon at bounding box center [465, 246] width 6 height 8
